Goal: Transaction & Acquisition: Purchase product/service

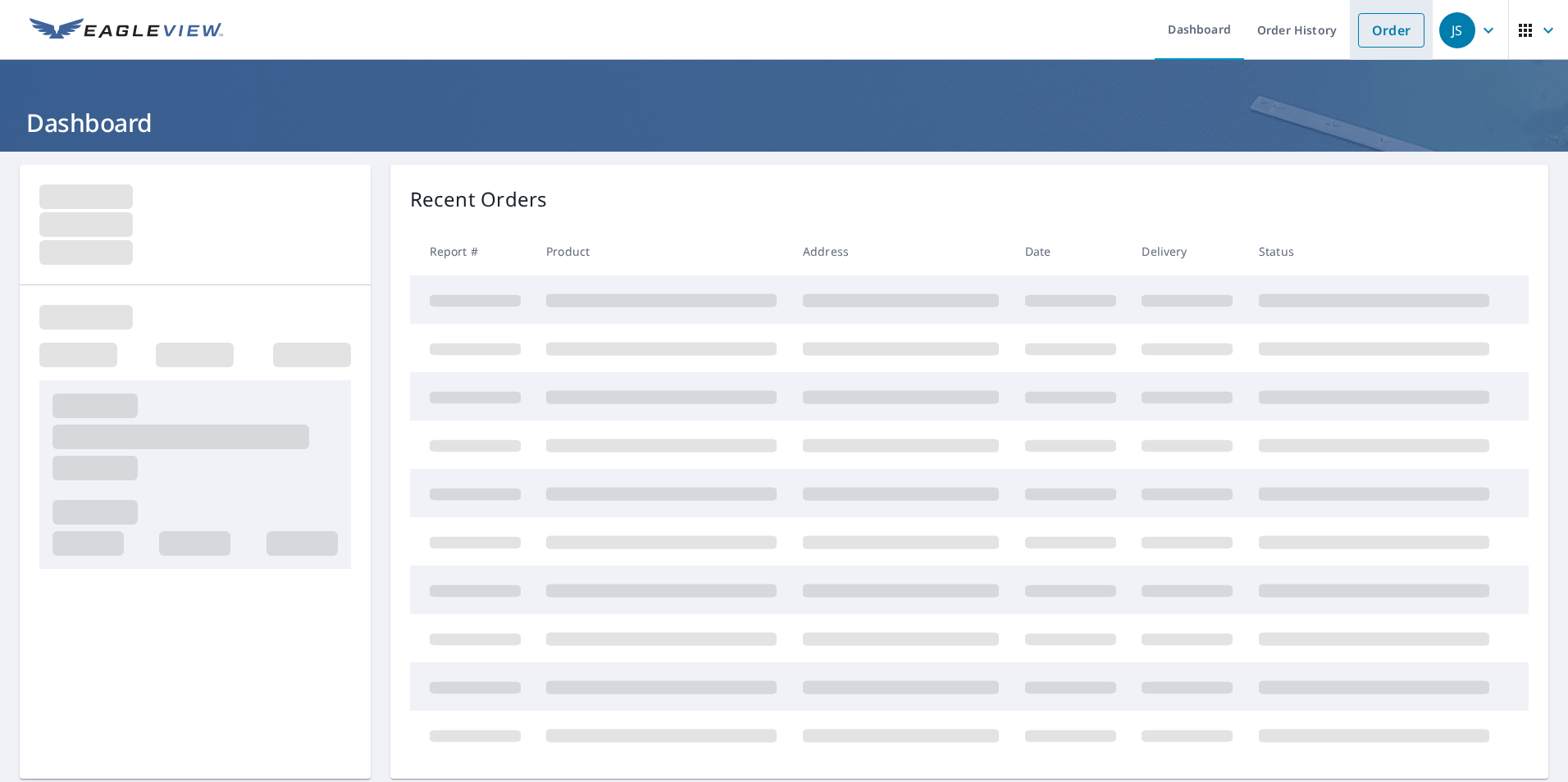
click at [1381, 35] on link "Order" at bounding box center [1391, 31] width 66 height 35
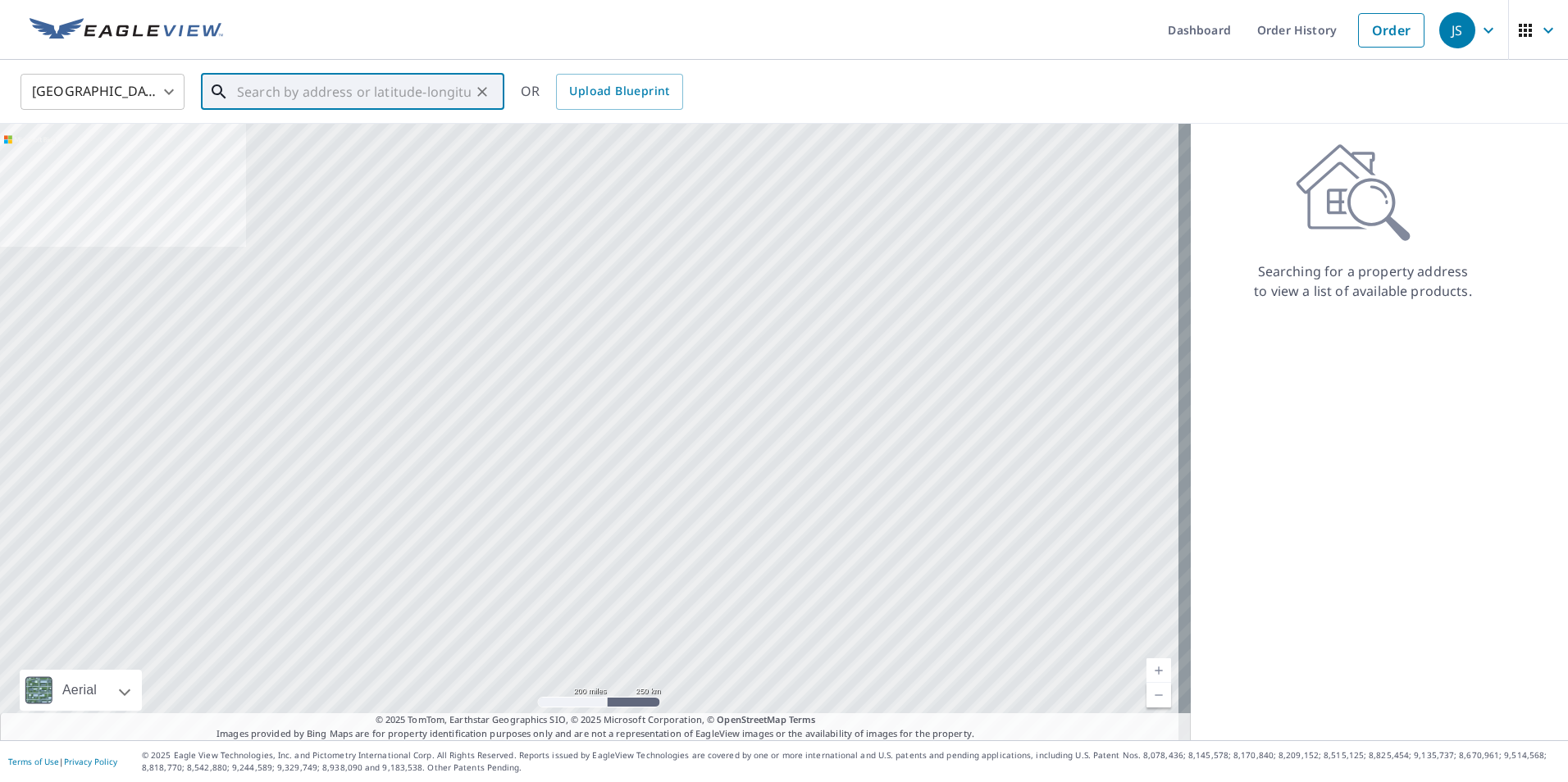
click at [342, 97] on input "text" at bounding box center [354, 92] width 234 height 46
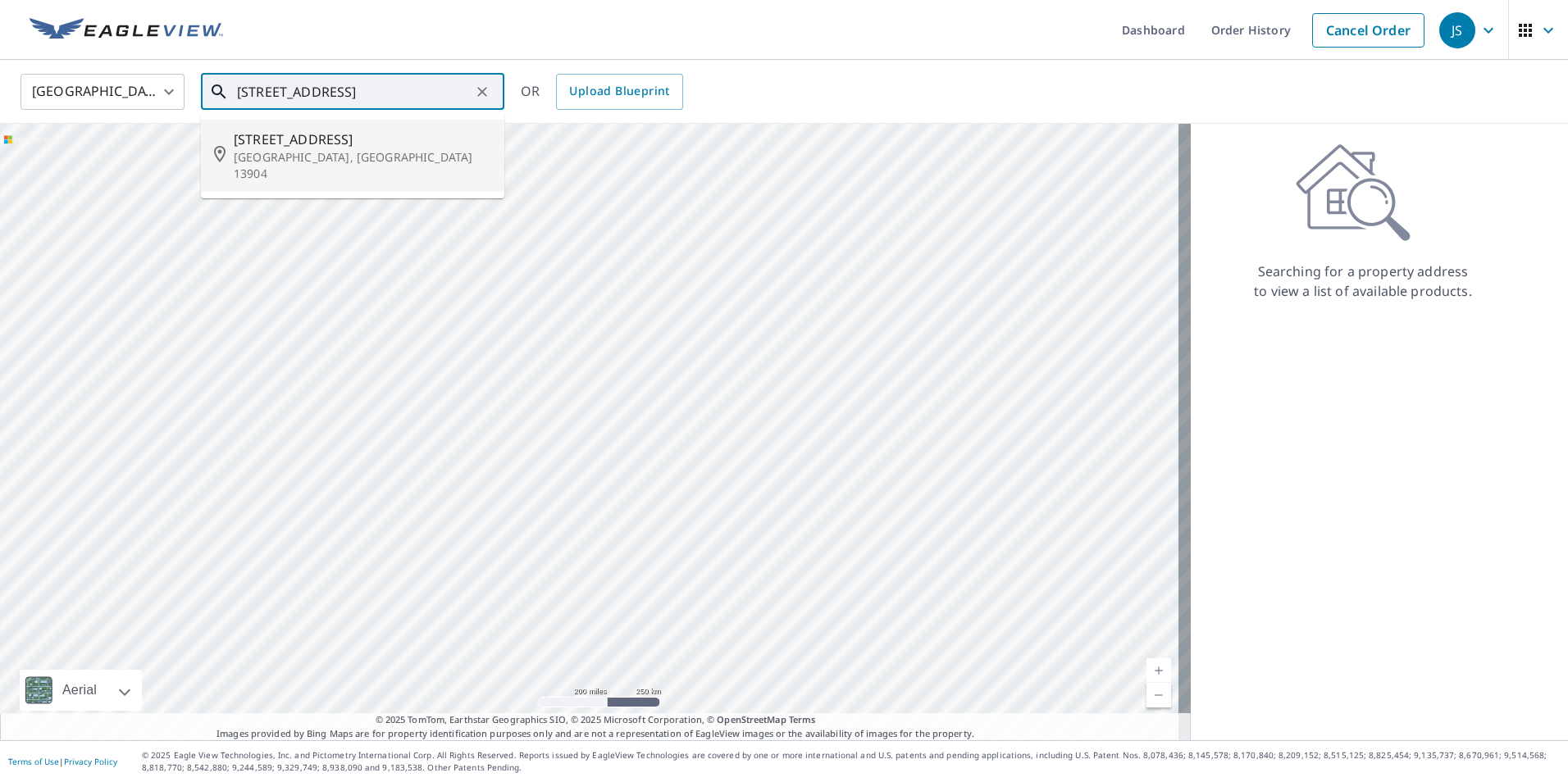
click at [334, 141] on span "[STREET_ADDRESS]" at bounding box center [363, 140] width 258 height 20
type input "[STREET_ADDRESS]"
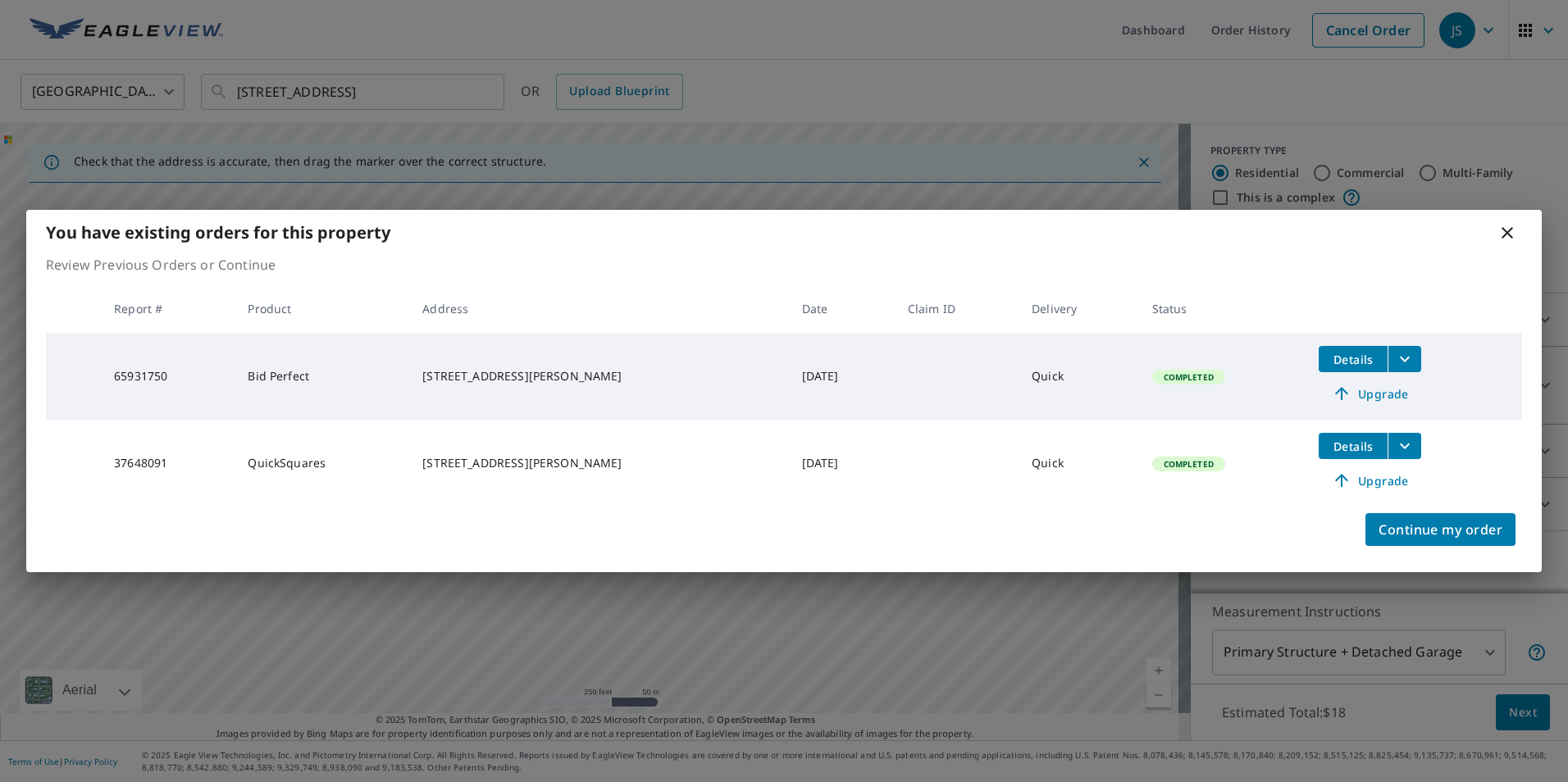
click at [1513, 236] on icon at bounding box center [1508, 233] width 20 height 20
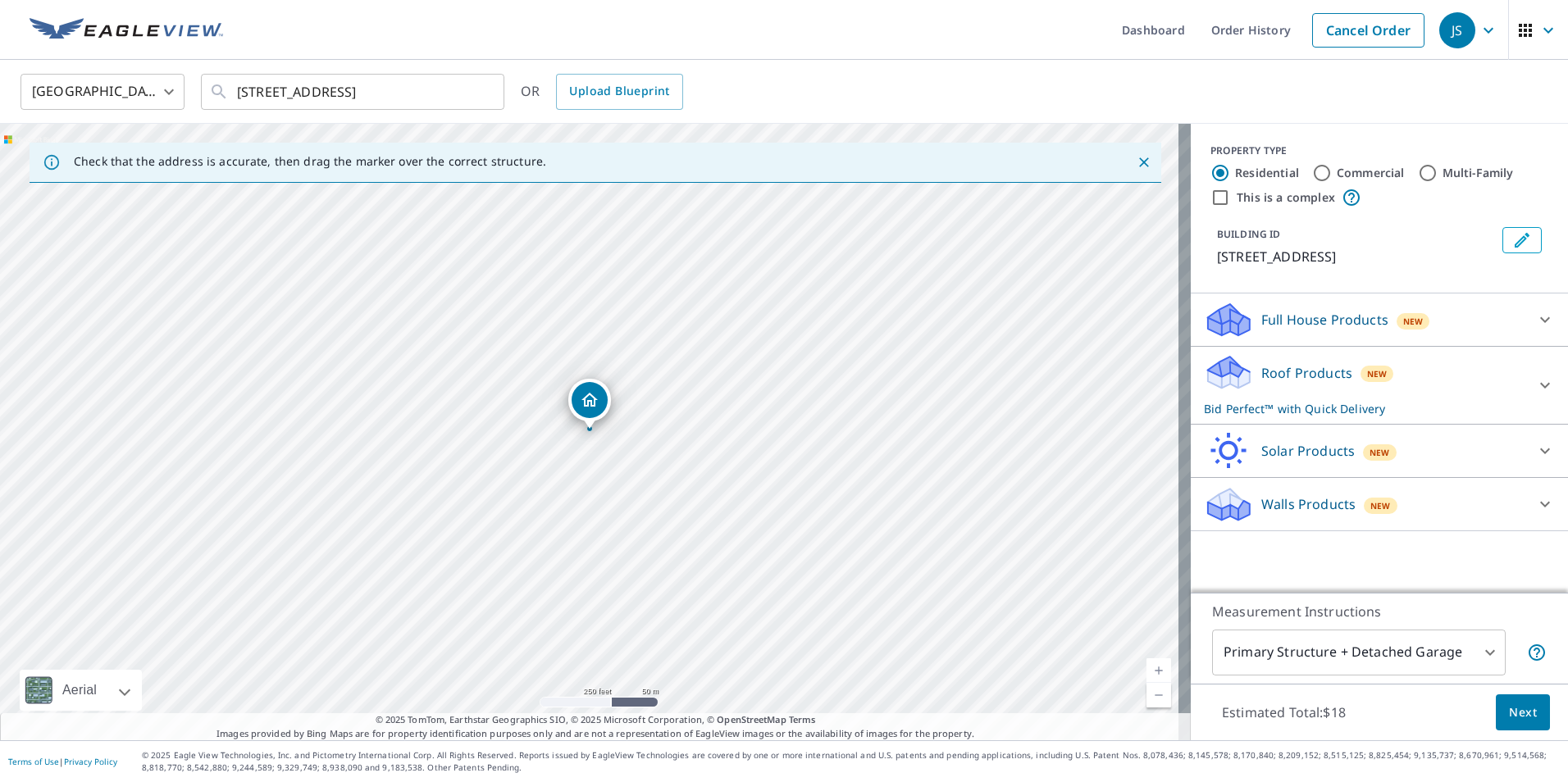
click at [1518, 712] on span "Next" at bounding box center [1523, 713] width 28 height 21
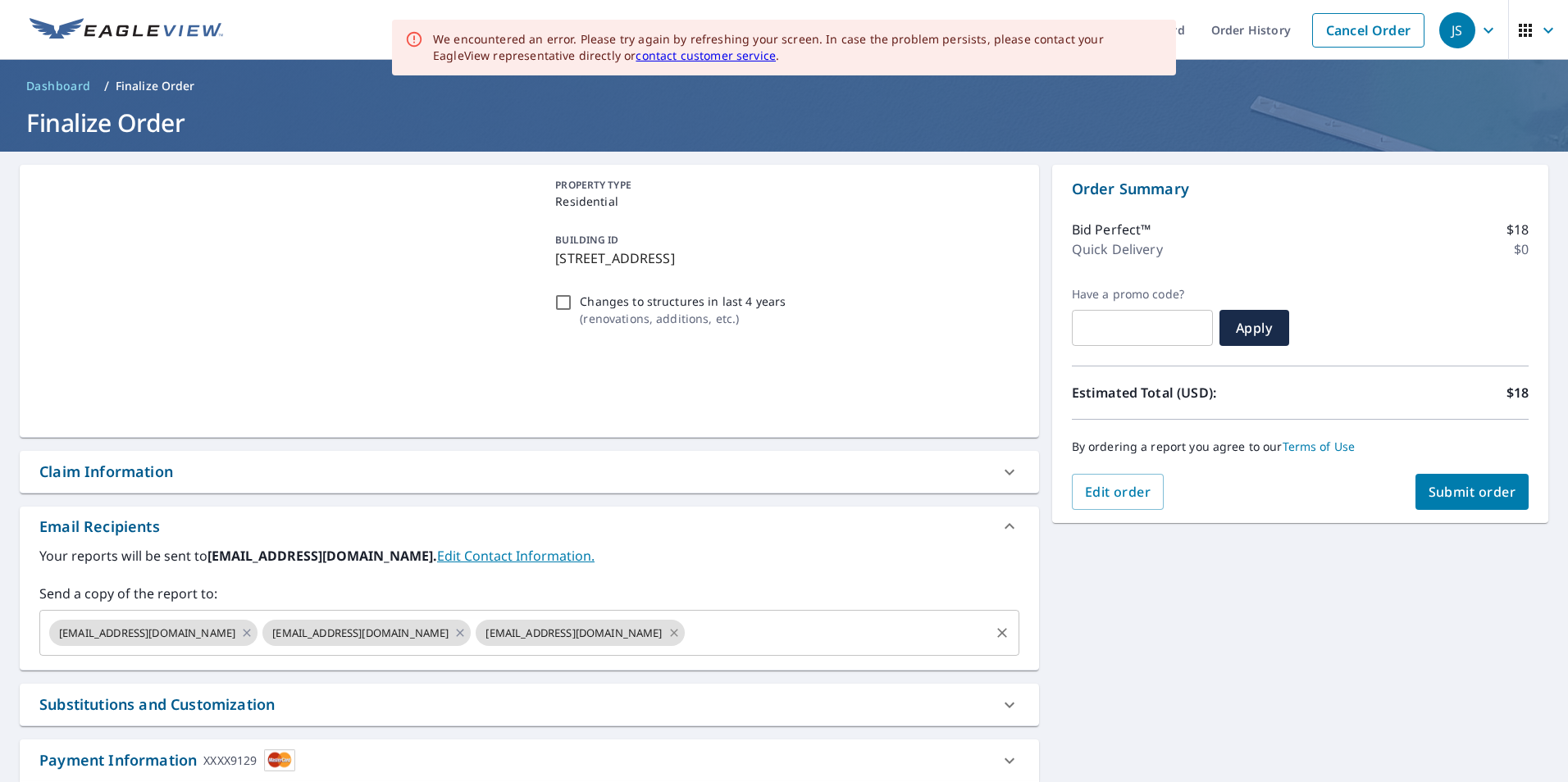
click at [670, 633] on icon at bounding box center [673, 633] width 7 height 7
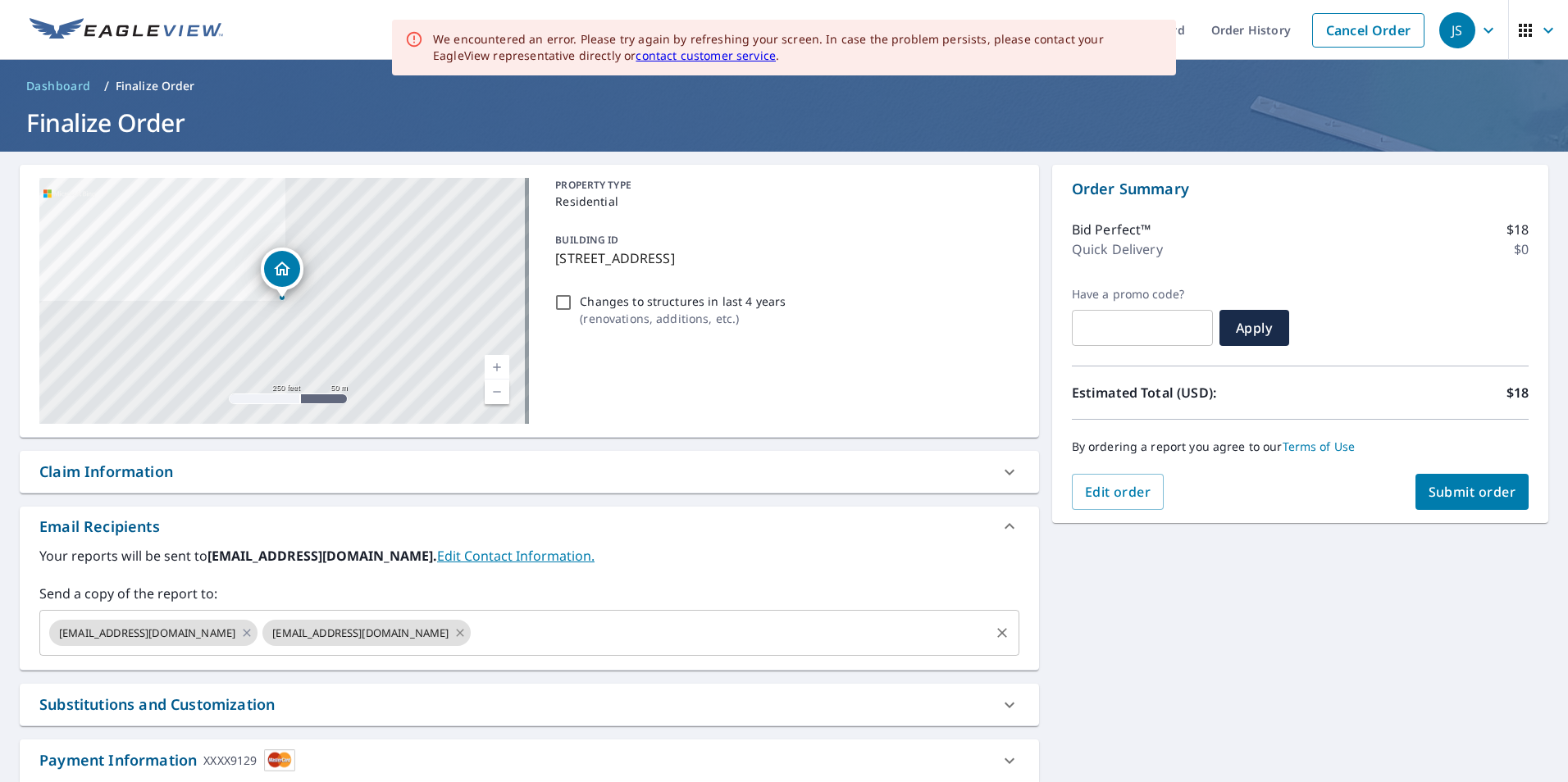
click at [457, 634] on icon at bounding box center [460, 633] width 7 height 7
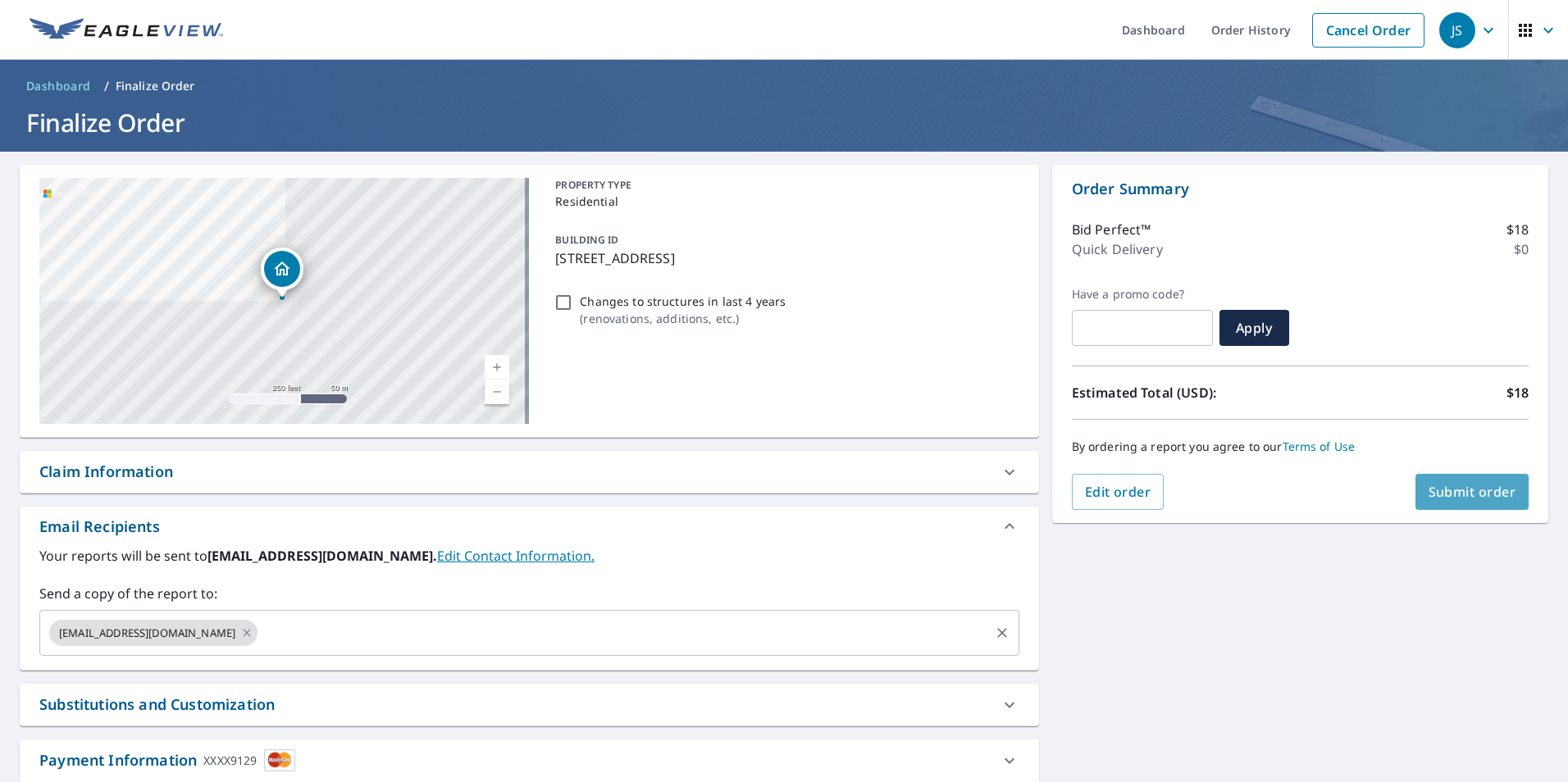
click at [1466, 492] on span "Submit order" at bounding box center [1473, 492] width 88 height 18
